Goal: Task Accomplishment & Management: Use online tool/utility

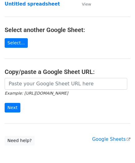
scroll to position [62, 0]
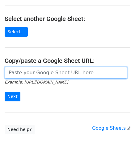
click at [22, 74] on input "url" at bounding box center [66, 73] width 122 height 12
paste input "[URL][DOMAIN_NAME]"
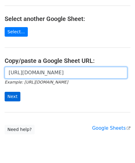
scroll to position [0, 130]
type input "[URL][DOMAIN_NAME]"
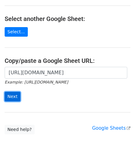
click at [14, 93] on input "Next" at bounding box center [13, 97] width 16 height 10
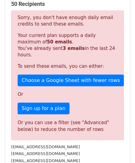
scroll to position [202, 0]
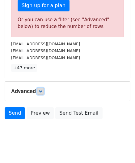
click at [42, 88] on link at bounding box center [40, 91] width 7 height 7
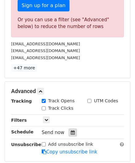
click at [71, 130] on icon at bounding box center [73, 132] width 4 height 4
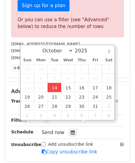
type input "2025-10-14 12:00"
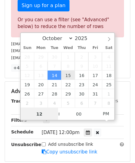
paste input "4"
type input "4"
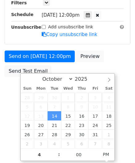
type input "2025-10-14 16:00"
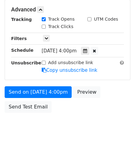
scroll to position [276, 0]
